Goal: Task Accomplishment & Management: Use online tool/utility

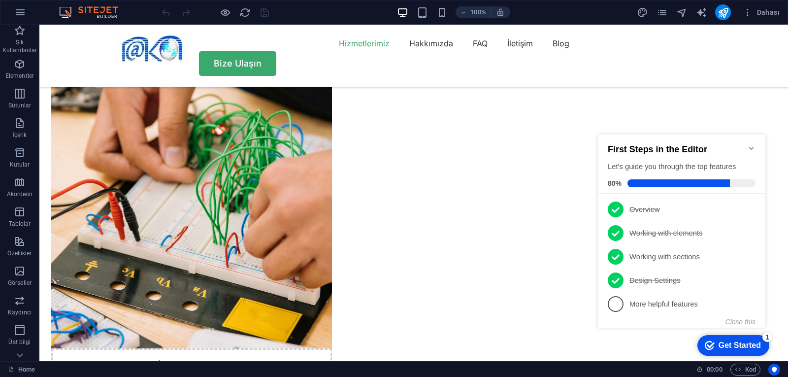
scroll to position [1083, 0]
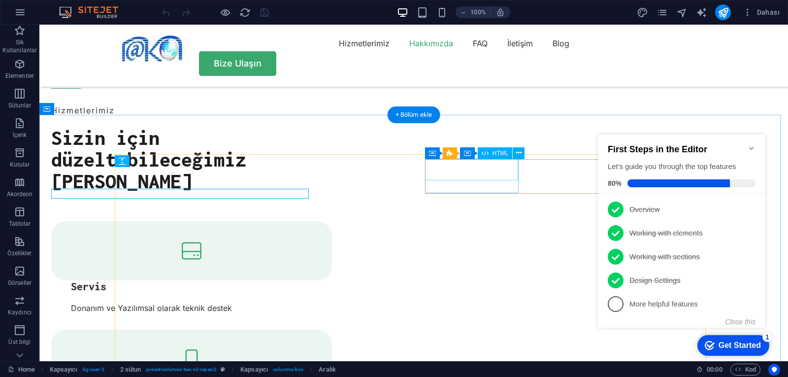
scroll to position [1061, 0]
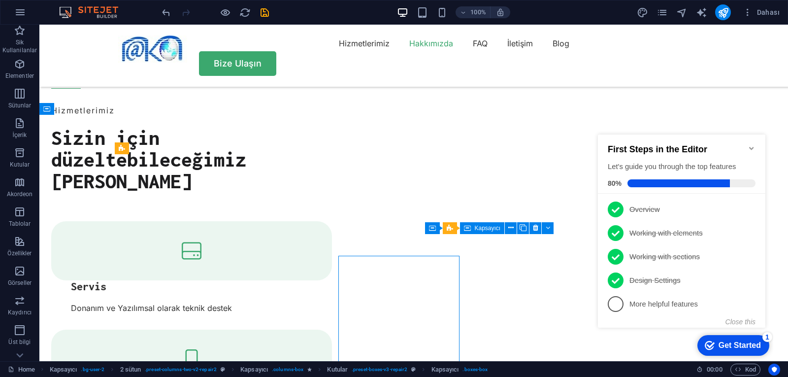
scroll to position [1061, 0]
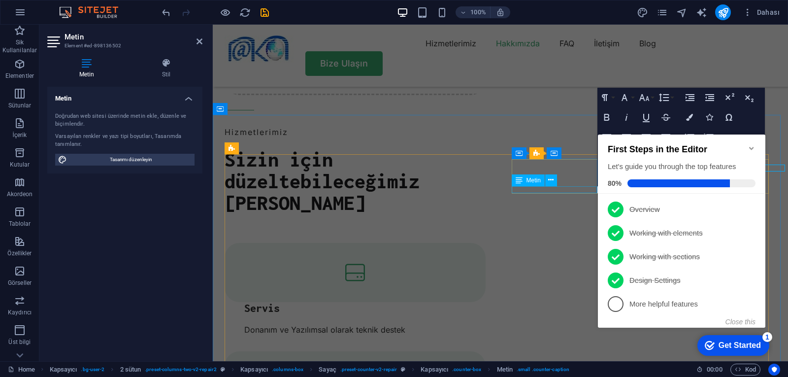
scroll to position [1083, 0]
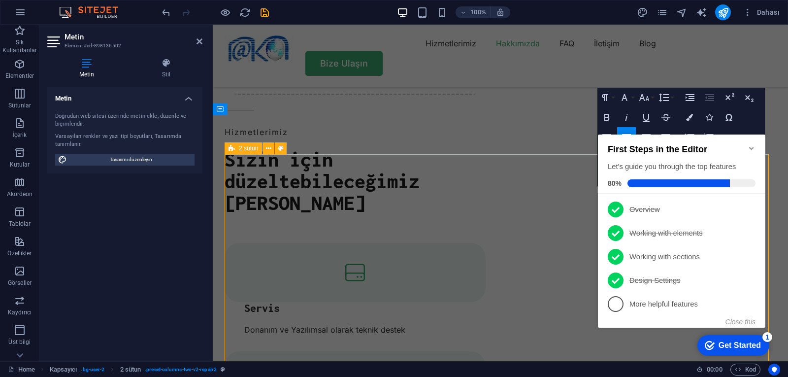
scroll to position [1061, 0]
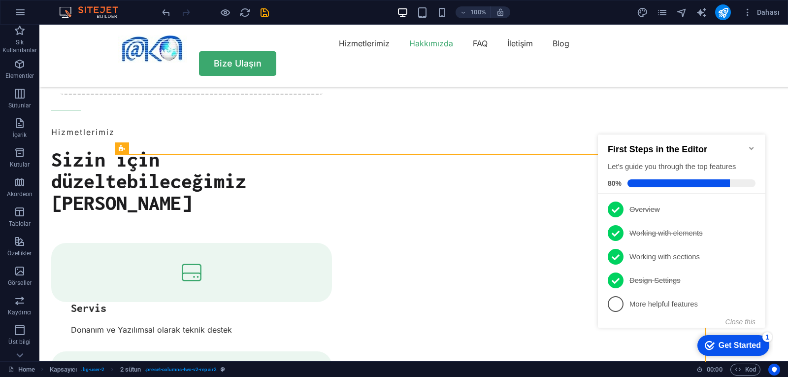
click at [751, 144] on icon "Minimize checklist" at bounding box center [751, 148] width 8 height 8
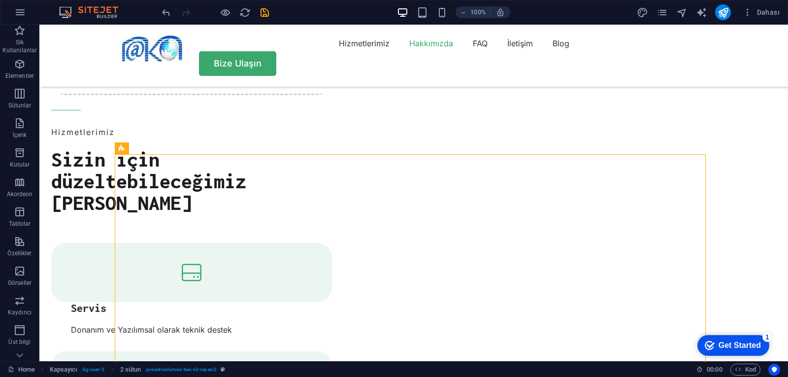
click div "checkmark Get Started 1 First Steps in the Editor Let's guide you through the t…"
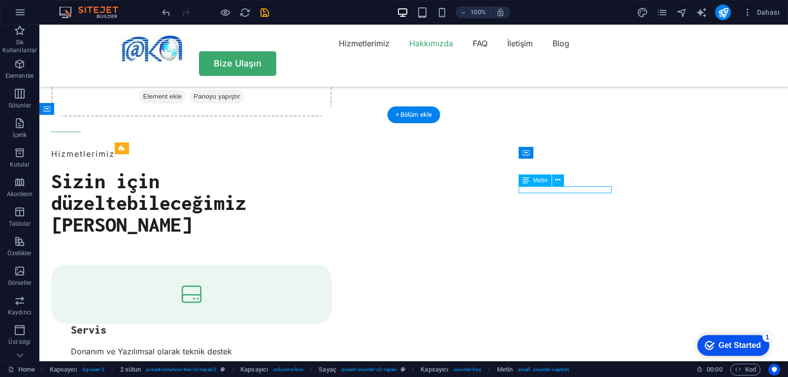
scroll to position [1083, 0]
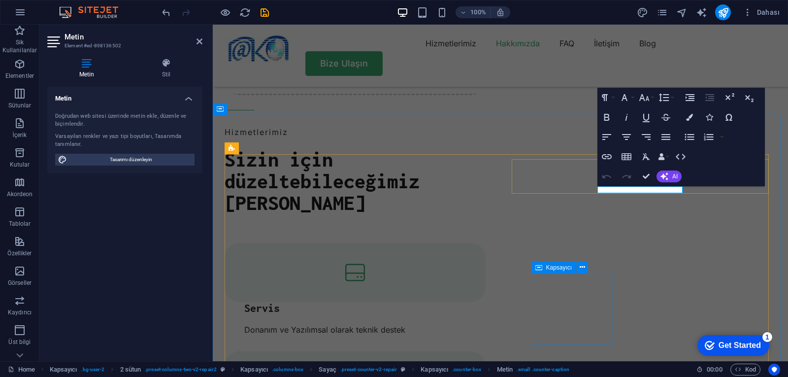
drag, startPoint x: 628, startPoint y: 190, endPoint x: 675, endPoint y: 188, distance: 46.8
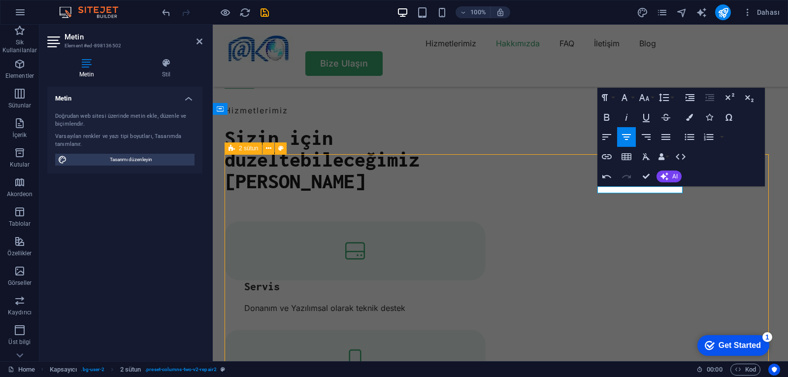
scroll to position [1061, 0]
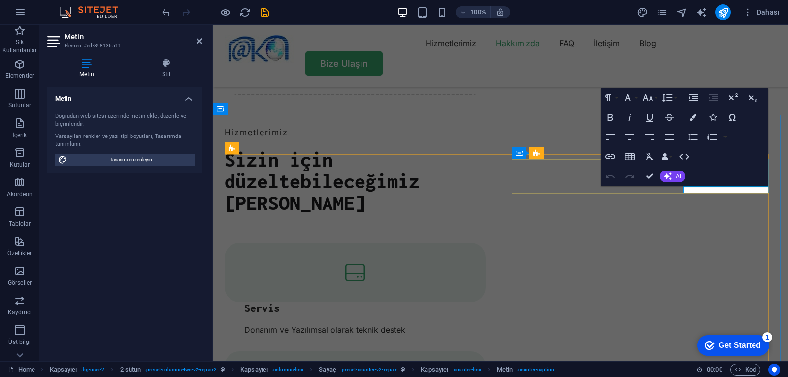
drag, startPoint x: 909, startPoint y: 211, endPoint x: 720, endPoint y: 191, distance: 189.5
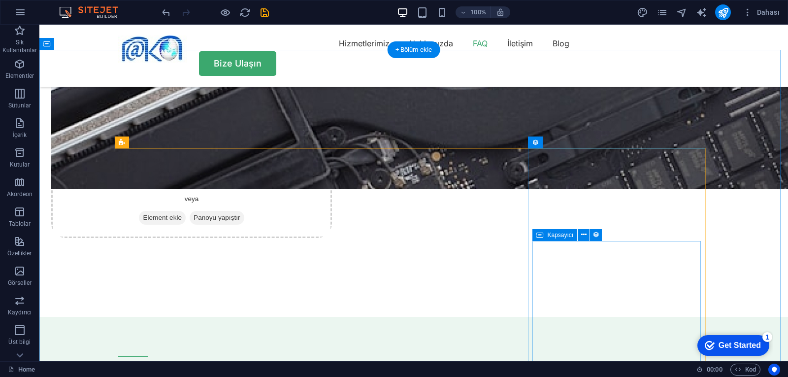
scroll to position [2095, 0]
